Goal: Check status: Check status

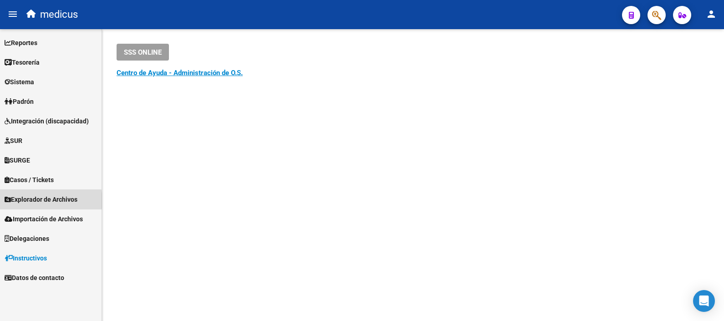
click at [36, 201] on span "Explorador de Archivos" at bounding box center [41, 199] width 73 height 10
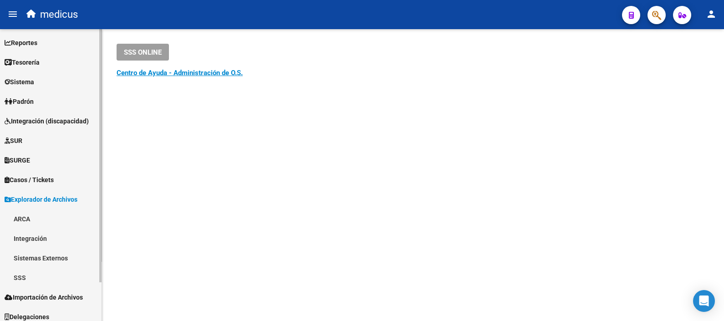
click at [41, 256] on link "Sistemas Externos" at bounding box center [51, 258] width 102 height 20
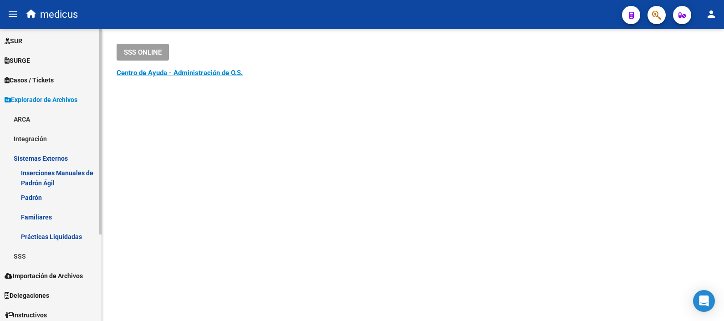
scroll to position [113, 0]
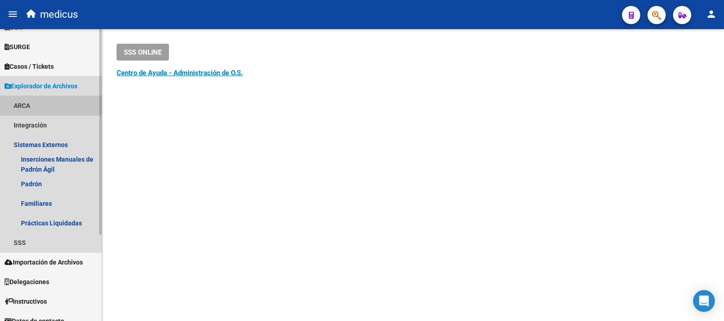
click at [39, 102] on link "ARCA" at bounding box center [51, 106] width 102 height 20
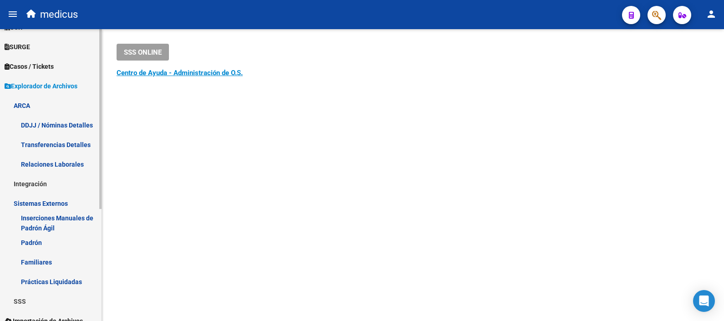
click at [63, 125] on link "DDJJ / Nóminas Detalles" at bounding box center [51, 125] width 102 height 20
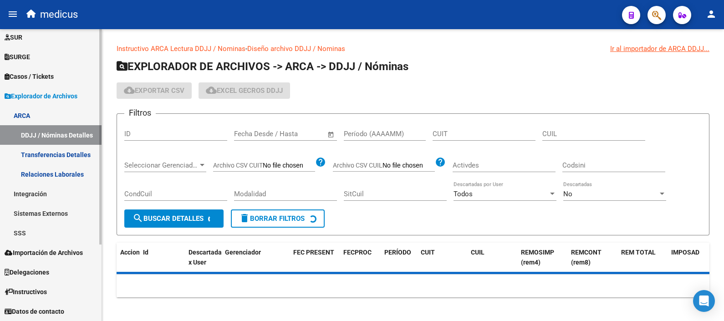
scroll to position [103, 0]
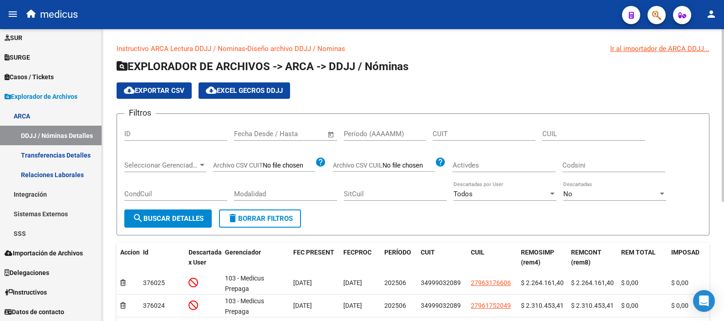
click at [449, 135] on input "CUIT" at bounding box center [484, 134] width 103 height 8
paste input "27-24467045-3"
type input "27-24467045-3"
click at [197, 219] on span "search Buscar Detalles" at bounding box center [168, 218] width 71 height 8
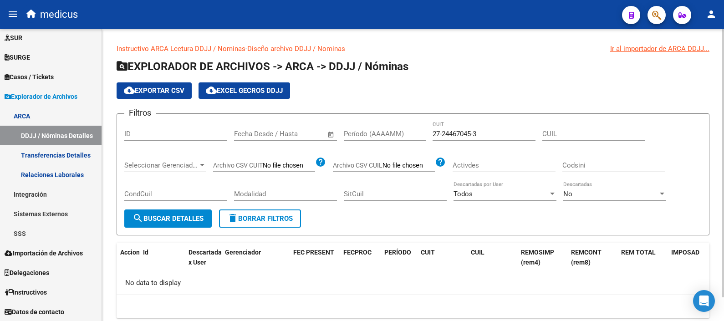
click at [364, 197] on input "SitCuil" at bounding box center [395, 194] width 103 height 8
paste input "27244670453"
type input "27244670453"
drag, startPoint x: 483, startPoint y: 130, endPoint x: 419, endPoint y: 137, distance: 64.1
click at [419, 137] on div "Filtros ID Start date – End date Fecha Desde / Hasta Período (AAAAMM) 27-244670…" at bounding box center [412, 165] width 577 height 88
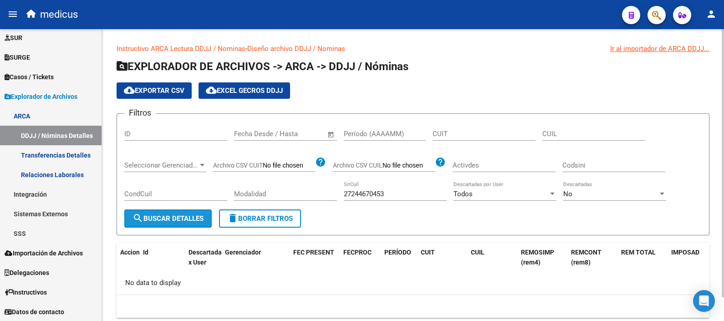
click at [145, 214] on span "search Buscar Detalles" at bounding box center [168, 218] width 71 height 8
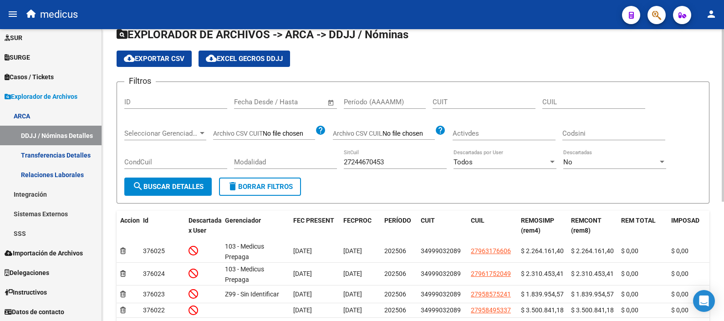
scroll to position [31, 0]
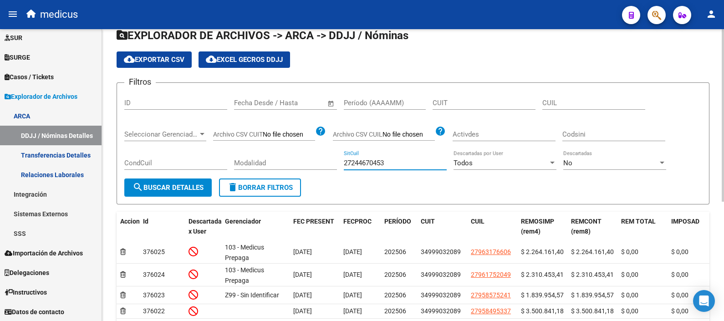
drag, startPoint x: 404, startPoint y: 163, endPoint x: 311, endPoint y: 169, distance: 93.5
click at [311, 169] on div "Filtros ID Start date – End date Fecha Desde / Hasta Período (AAAAMM) CUIT CUIL…" at bounding box center [412, 134] width 577 height 88
click at [34, 118] on link "ARCA" at bounding box center [51, 116] width 102 height 20
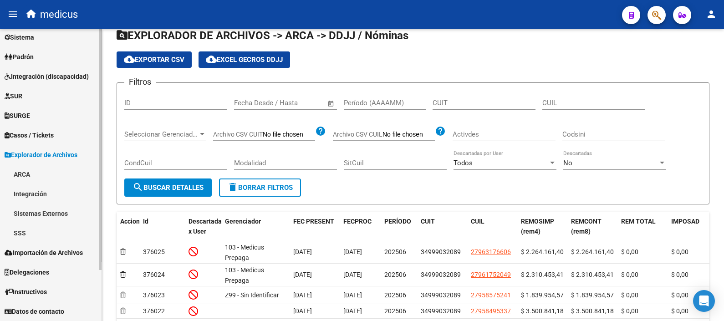
scroll to position [45, 0]
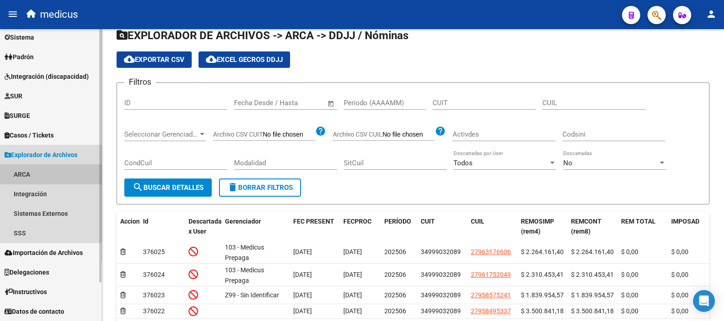
click at [22, 175] on link "ARCA" at bounding box center [51, 174] width 102 height 20
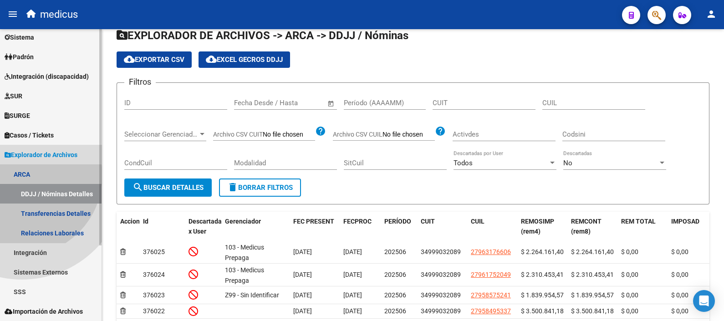
scroll to position [103, 0]
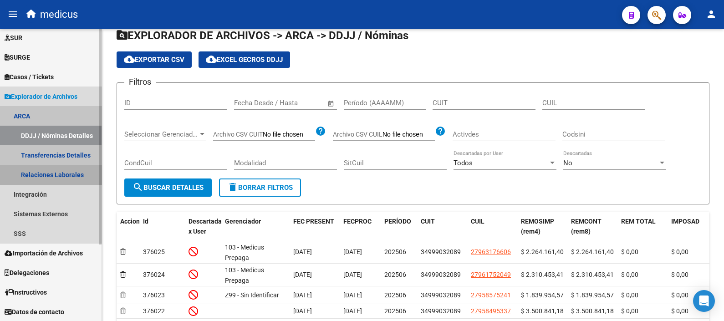
click at [57, 170] on link "Relaciones Laborales" at bounding box center [51, 175] width 102 height 20
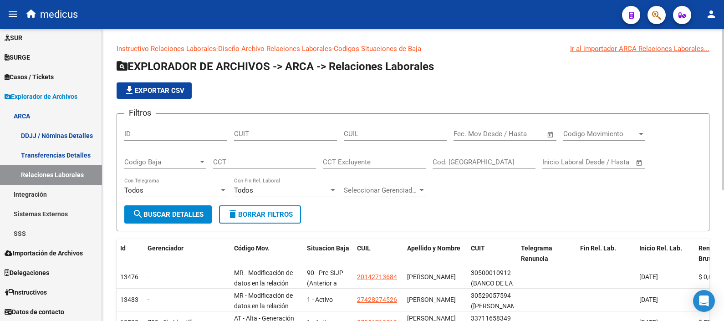
click at [373, 133] on input "CUIL" at bounding box center [395, 134] width 103 height 8
paste input "27-24467045-3"
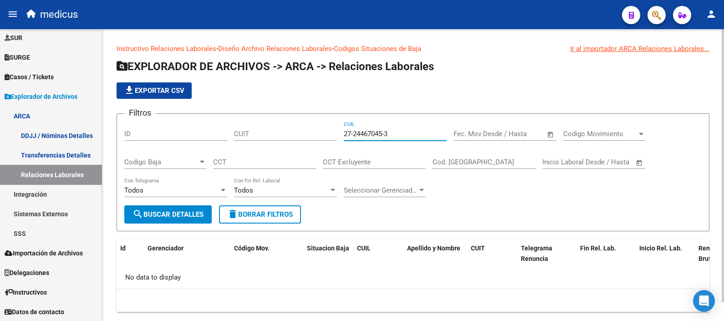
scroll to position [20, 0]
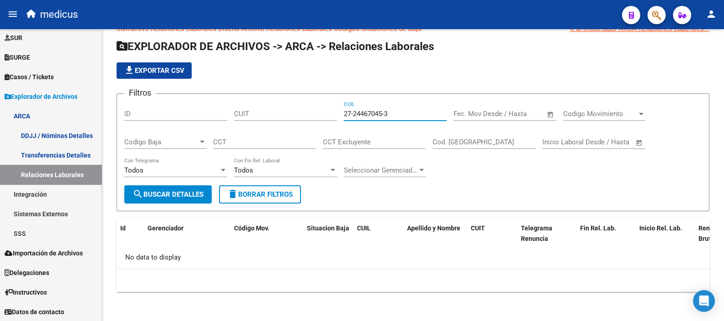
type input "27-24467045-3"
